Goal: Obtain resource: Obtain resource

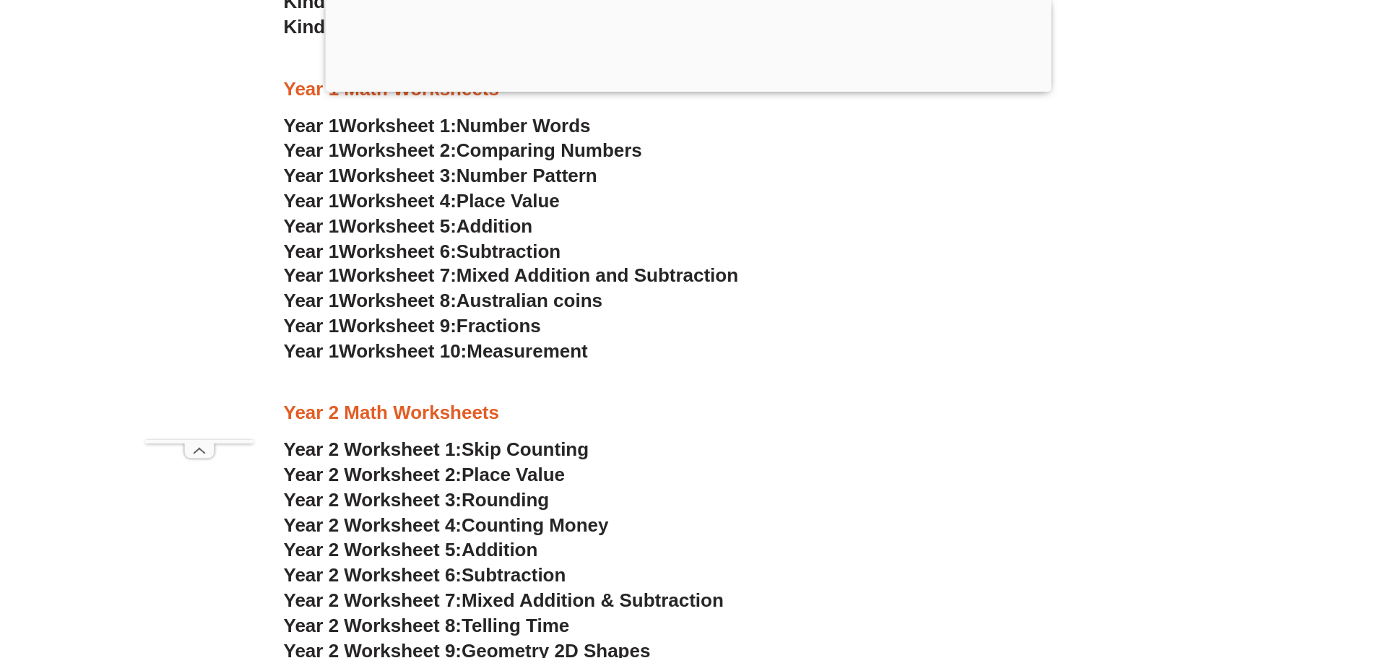
scroll to position [1729, 0]
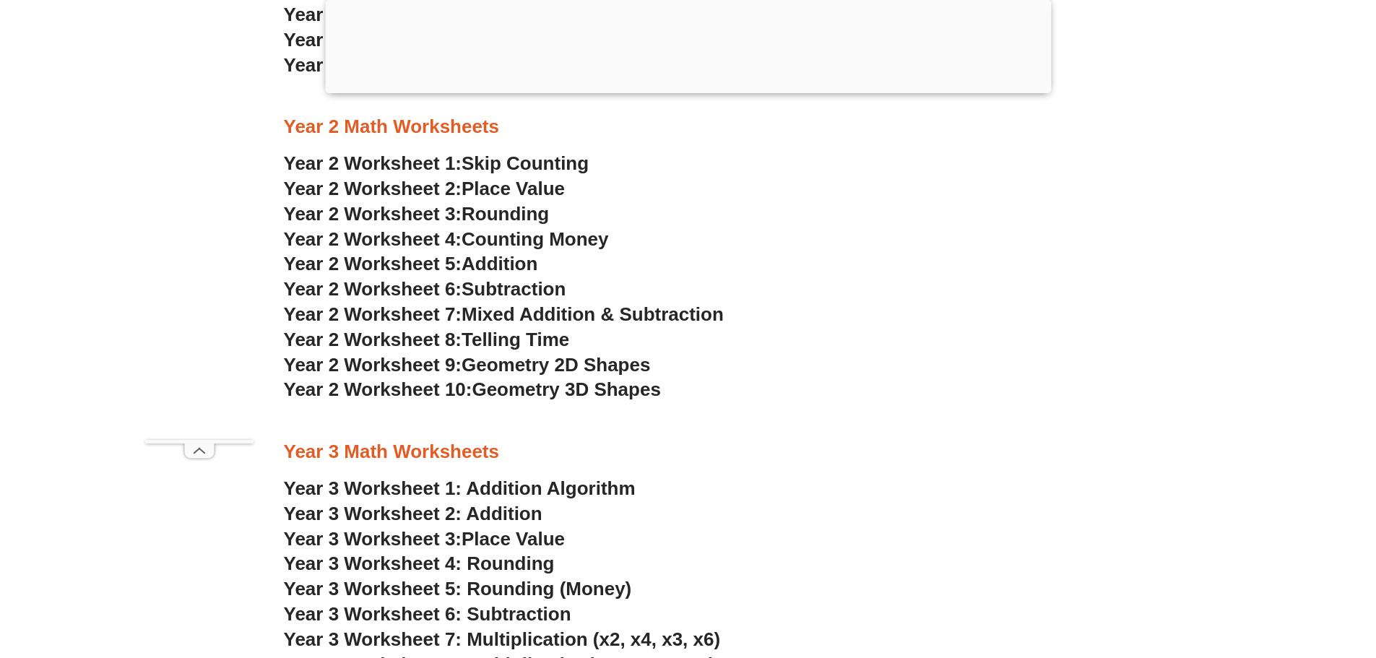
click at [462, 158] on span "Year 2 Worksheet 1:" at bounding box center [373, 163] width 178 height 22
click at [492, 193] on span "Place Value" at bounding box center [513, 189] width 103 height 22
click at [430, 341] on span "Year 2 Worksheet 8:" at bounding box center [373, 340] width 178 height 22
click at [494, 371] on span "Geometry 2D Shapes" at bounding box center [556, 365] width 189 height 22
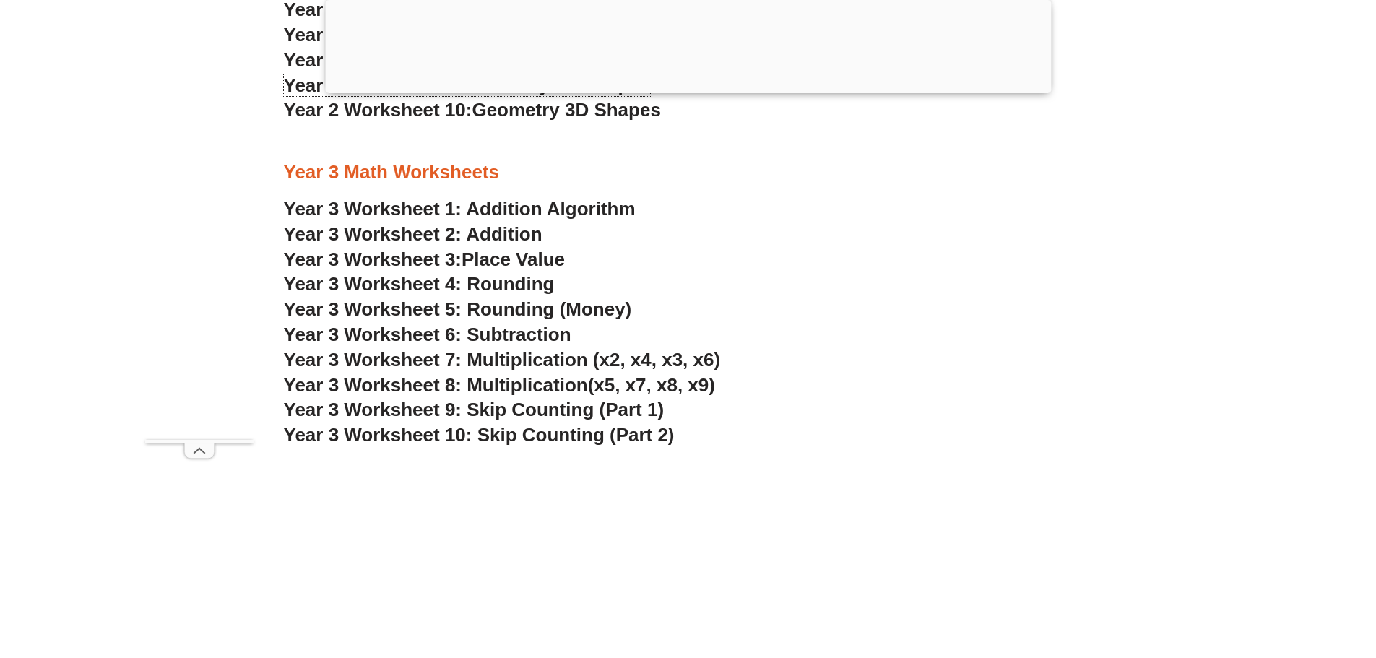
scroll to position [2018, 0]
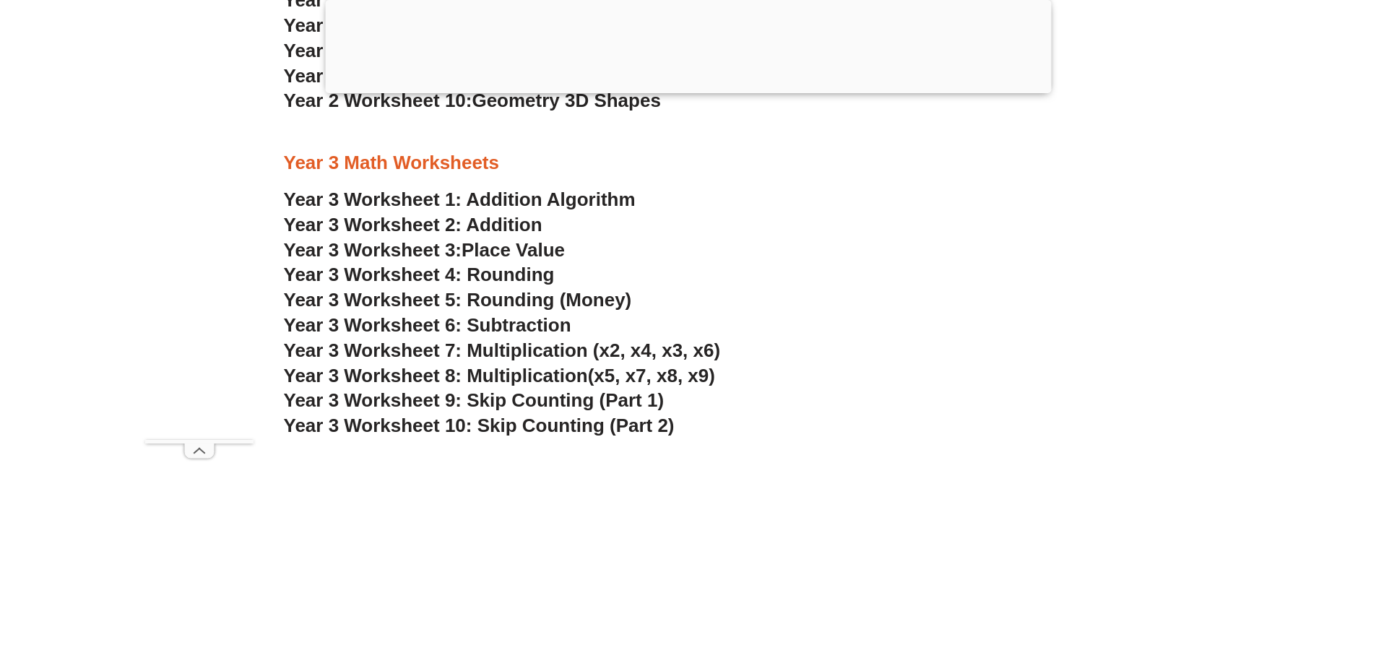
click at [582, 198] on link "Year 3 Worksheet 1: Addition Algorithm" at bounding box center [460, 200] width 352 height 22
click at [501, 224] on link "Year 3 Worksheet 2: Addition" at bounding box center [413, 225] width 259 height 22
click at [490, 248] on span "Place Value" at bounding box center [513, 250] width 103 height 22
click at [687, 359] on span "Year 3 Worksheet 7: Multiplication (x2, x4, x3, x6)" at bounding box center [502, 350] width 437 height 22
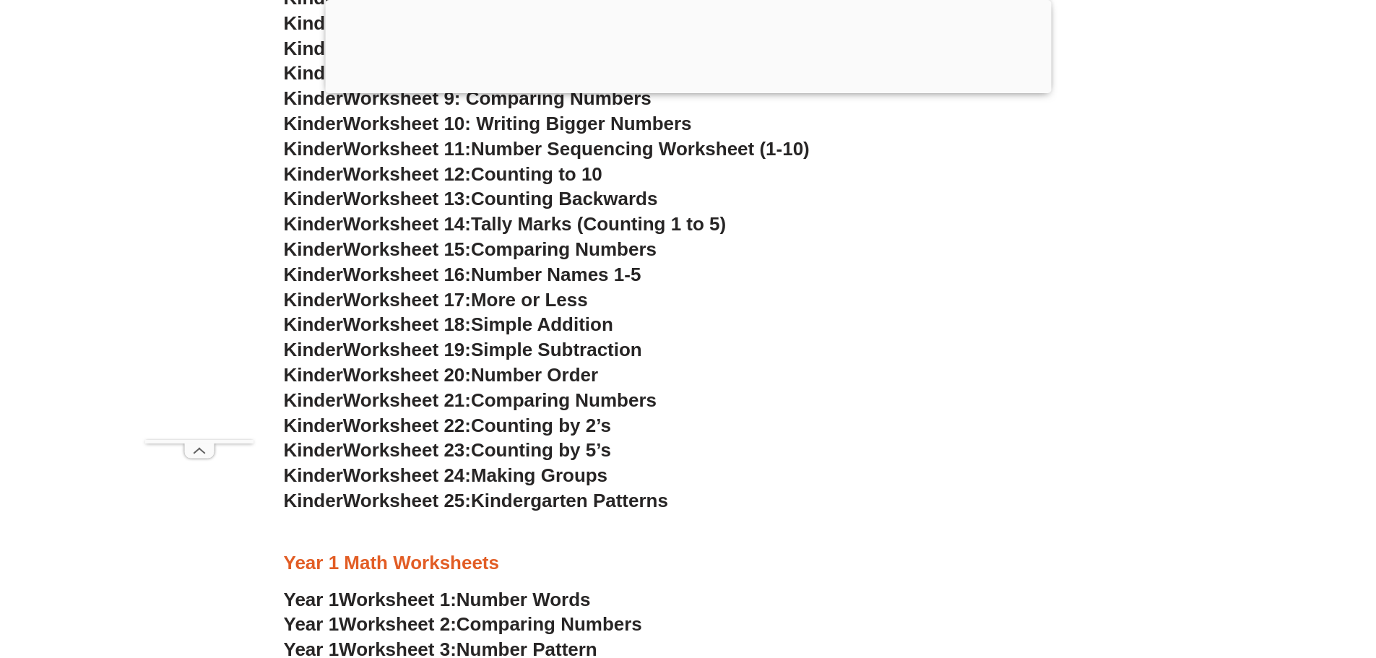
scroll to position [1079, 0]
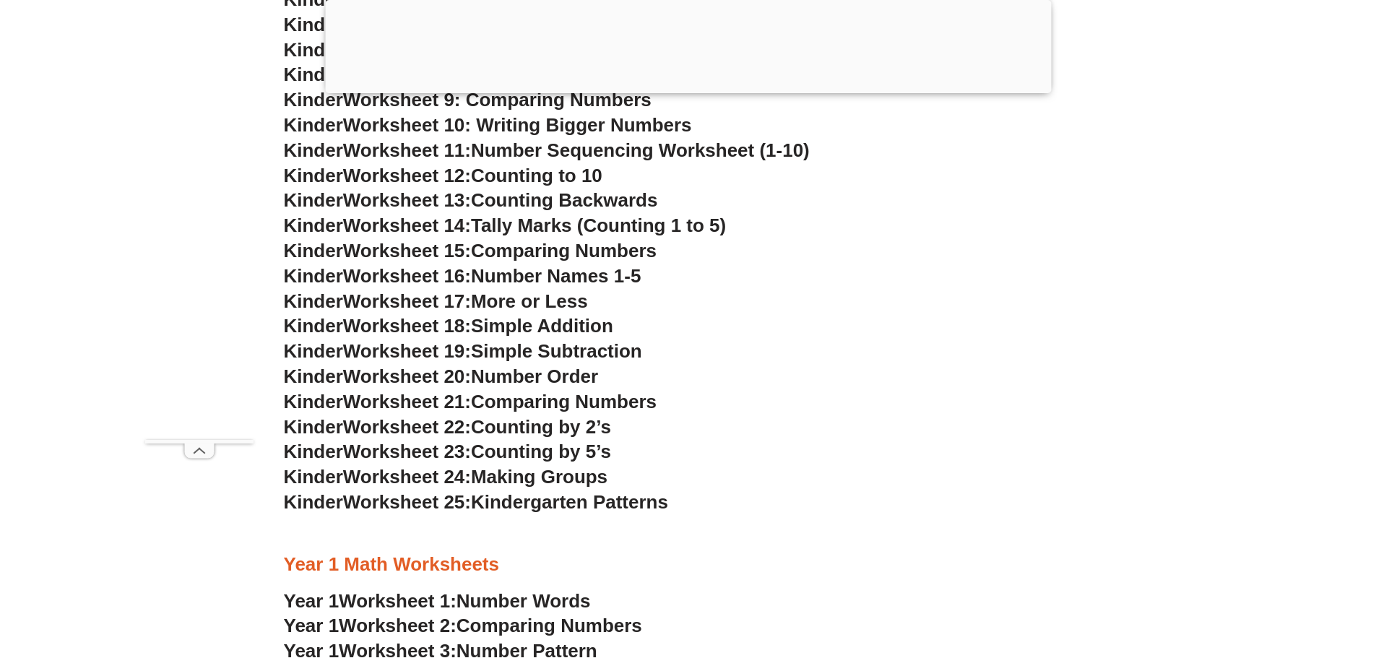
click at [322, 240] on span "Kinder" at bounding box center [313, 251] width 59 height 22
click at [352, 230] on span "Worksheet 14:" at bounding box center [407, 226] width 128 height 22
click at [660, 217] on span "Tally Marks (Counting 1 to 5)" at bounding box center [598, 226] width 255 height 22
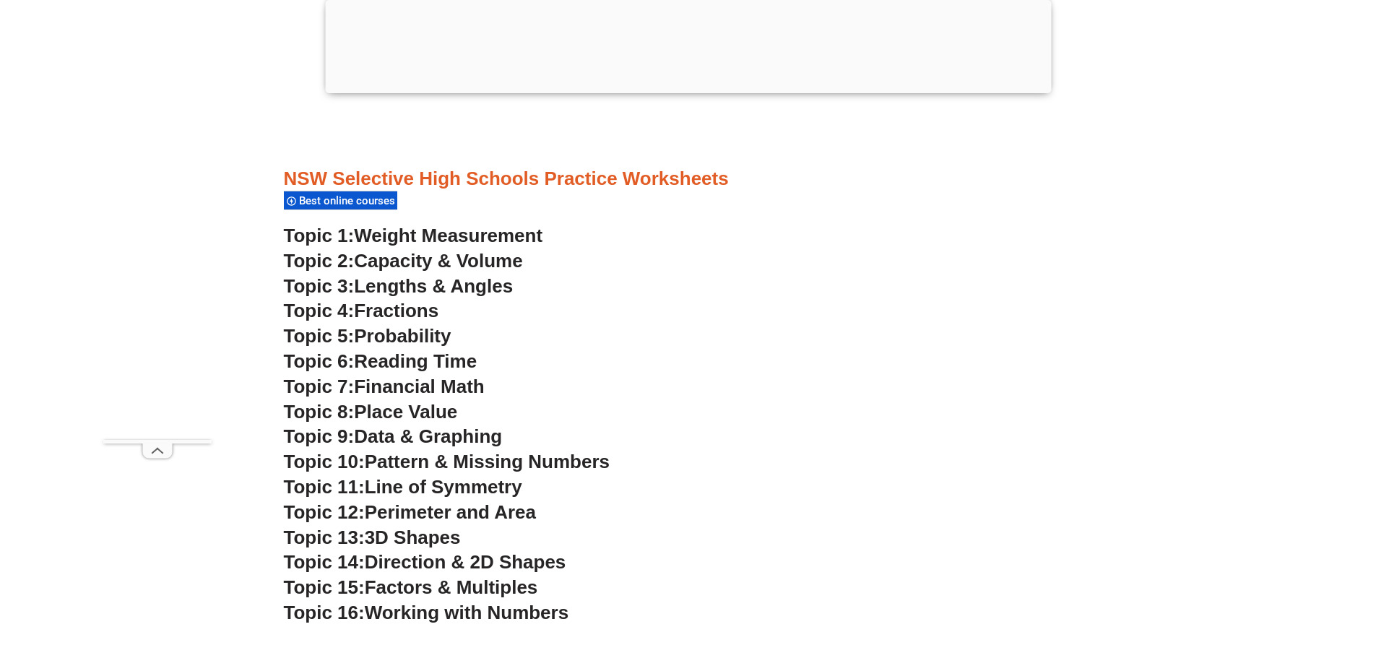
scroll to position [3824, 0]
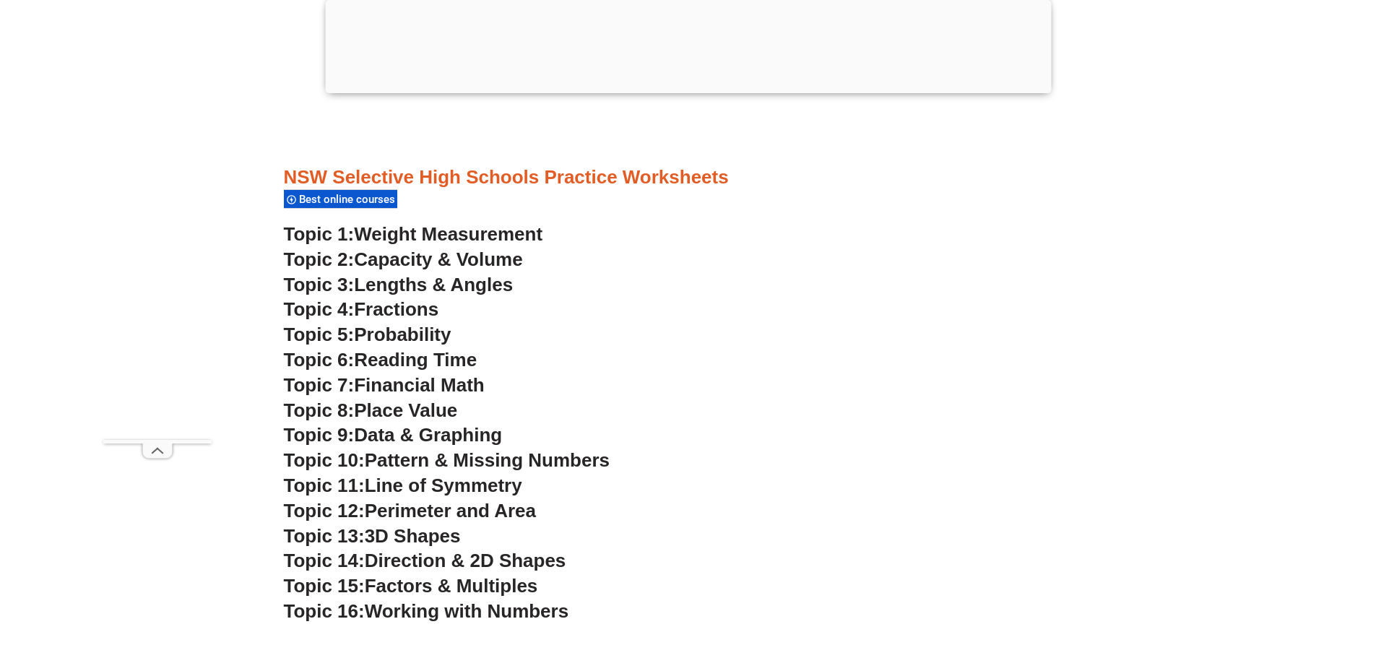
click at [462, 237] on span "Weight Measurement" at bounding box center [448, 234] width 189 height 22
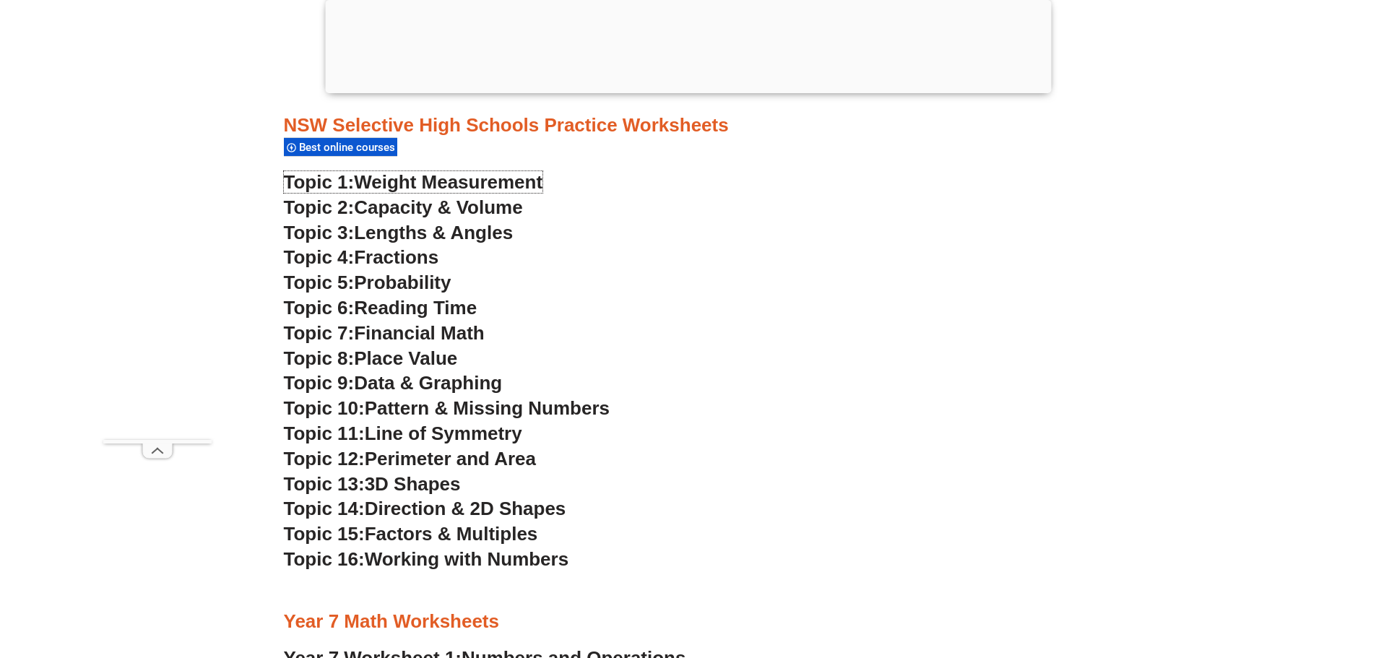
scroll to position [3752, 0]
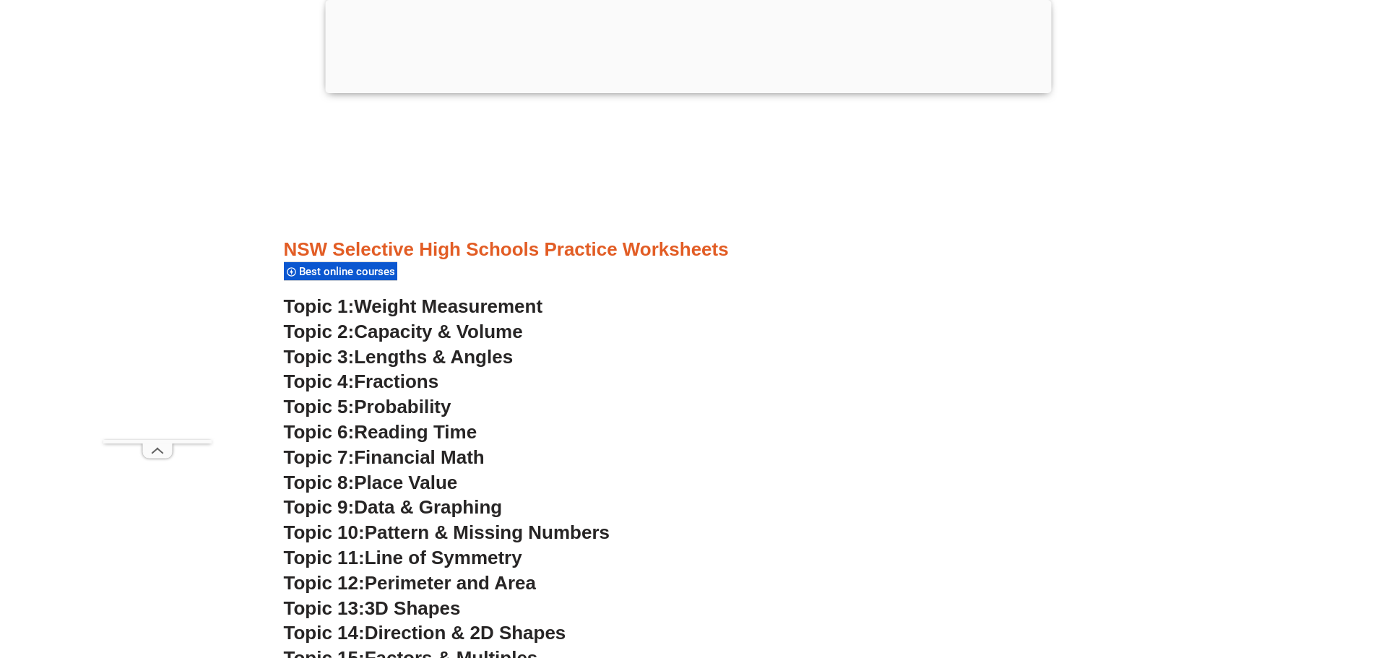
click at [367, 270] on span "Best online courses" at bounding box center [349, 271] width 100 height 13
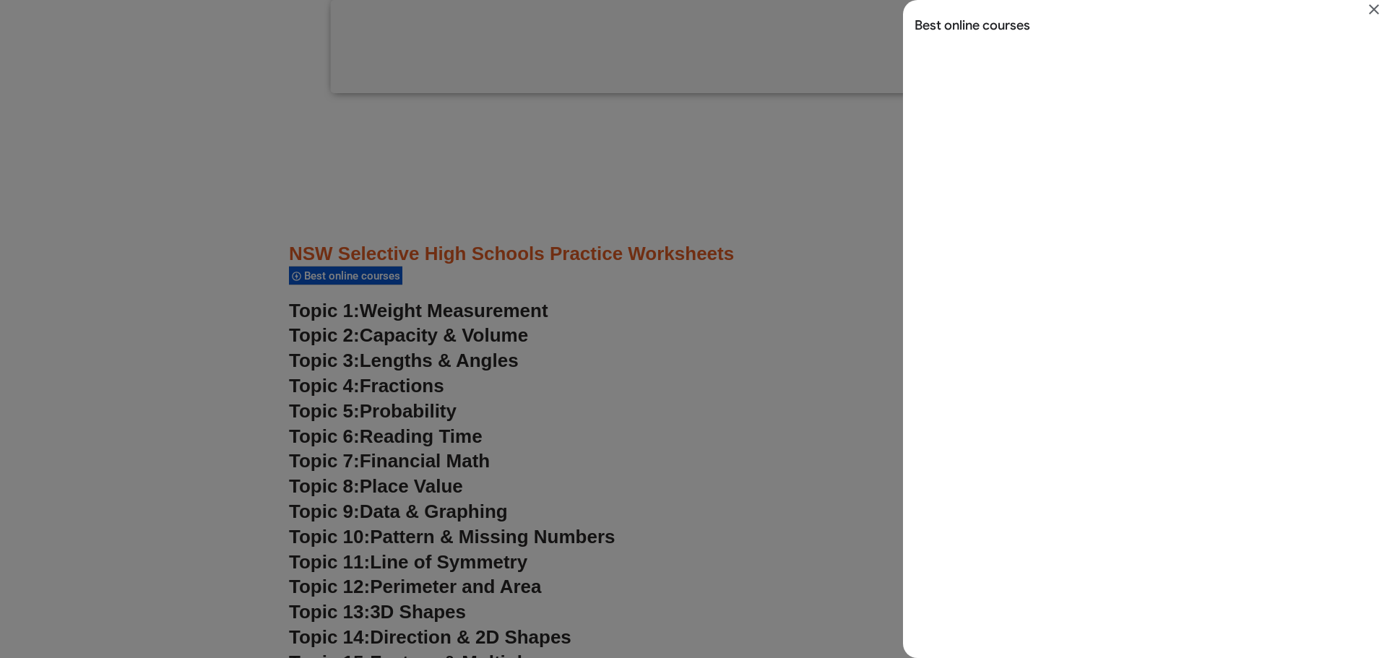
scroll to position [1, 0]
click at [1374, 7] on icon "Close" at bounding box center [1373, 9] width 17 height 17
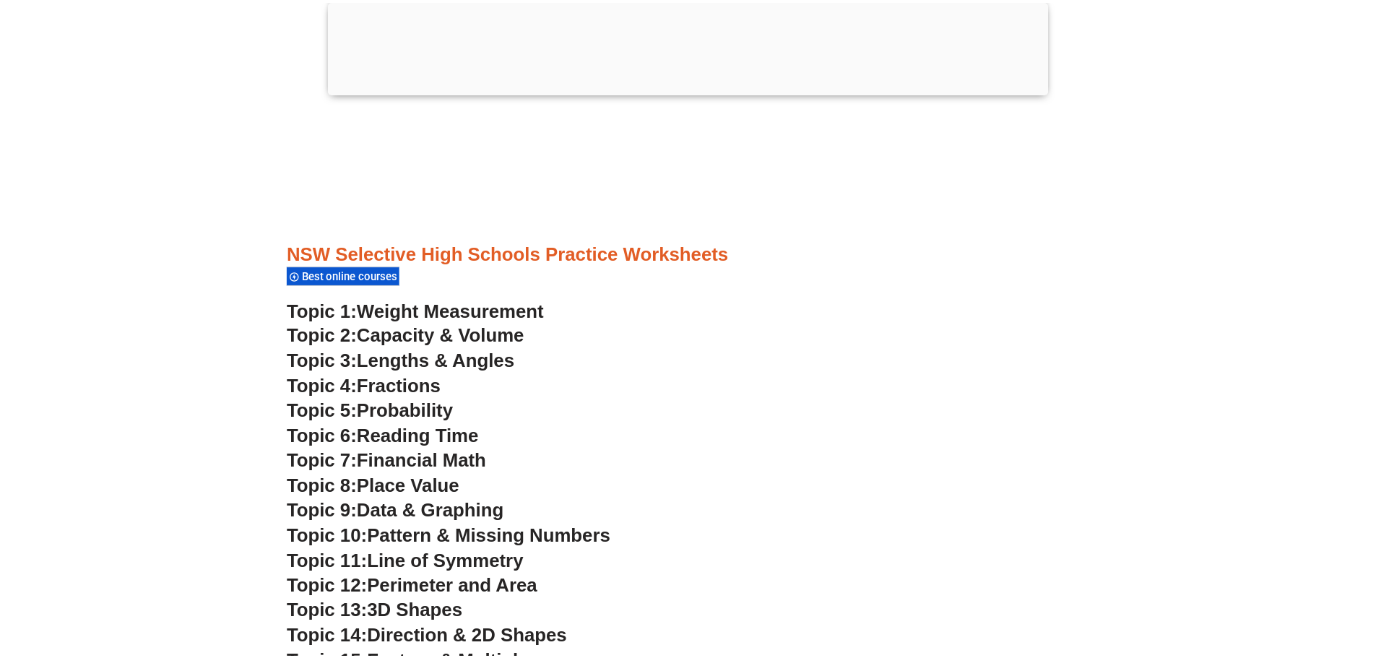
scroll to position [3752, 0]
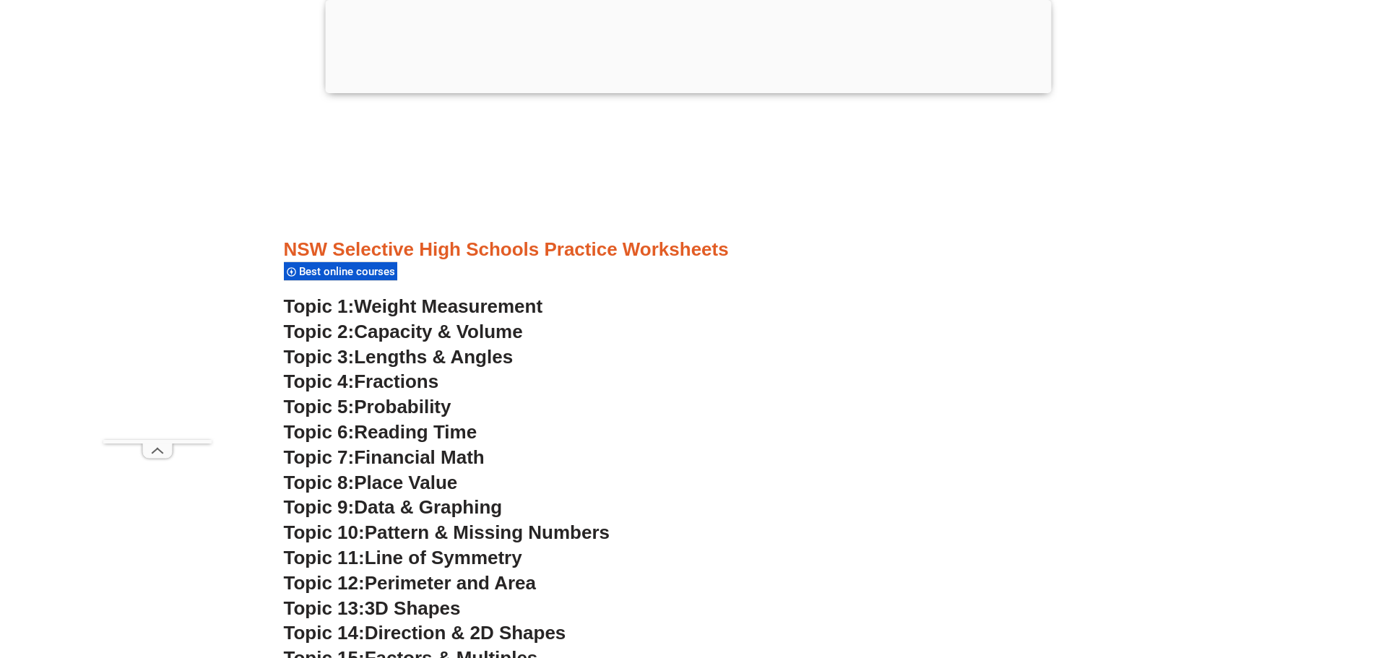
click at [462, 463] on span "Financial Math" at bounding box center [419, 457] width 130 height 22
